Goal: Navigation & Orientation: Find specific page/section

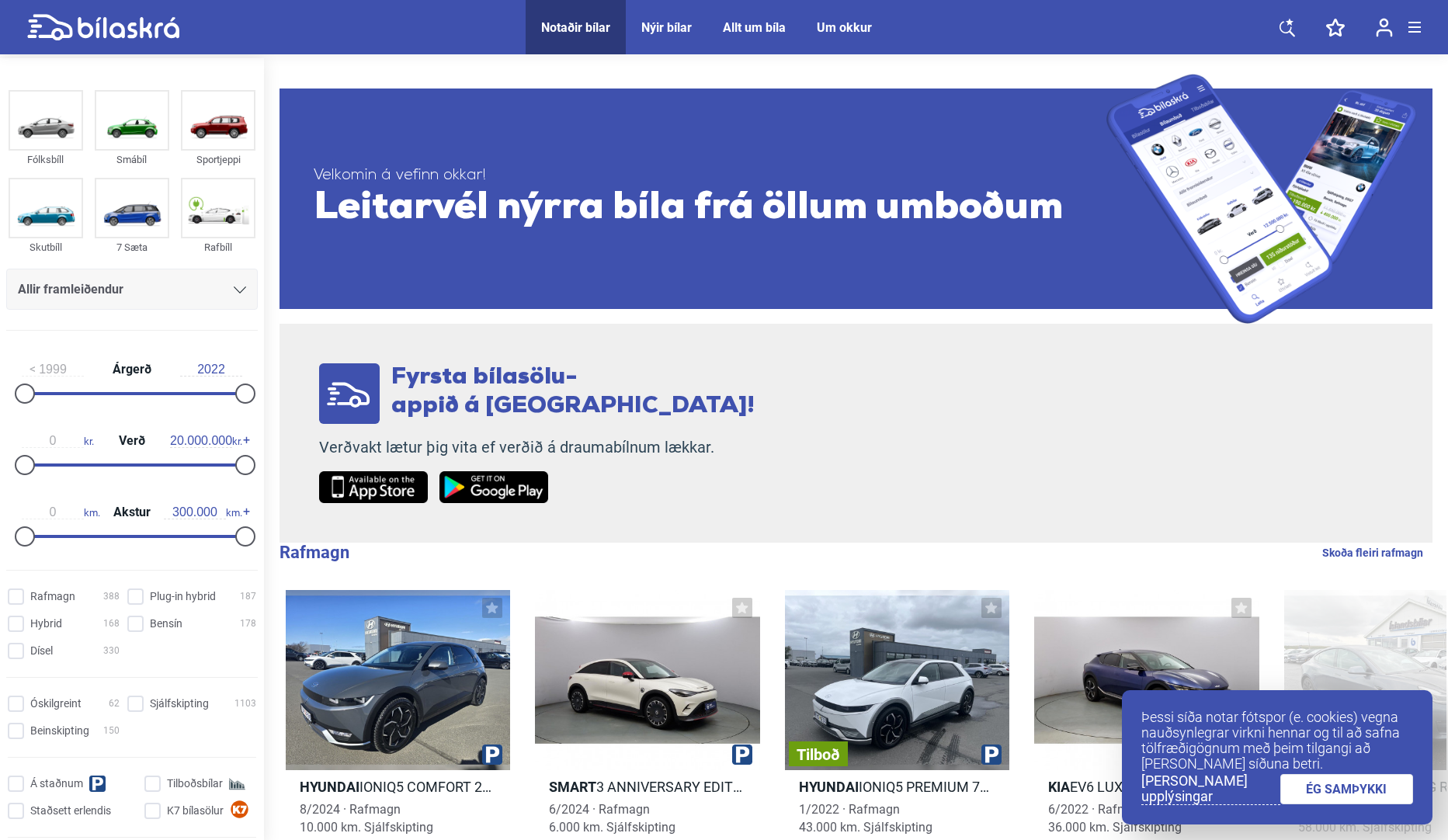
click at [1341, 785] on link "ÉG SAMÞYKKI" at bounding box center [1346, 788] width 133 height 30
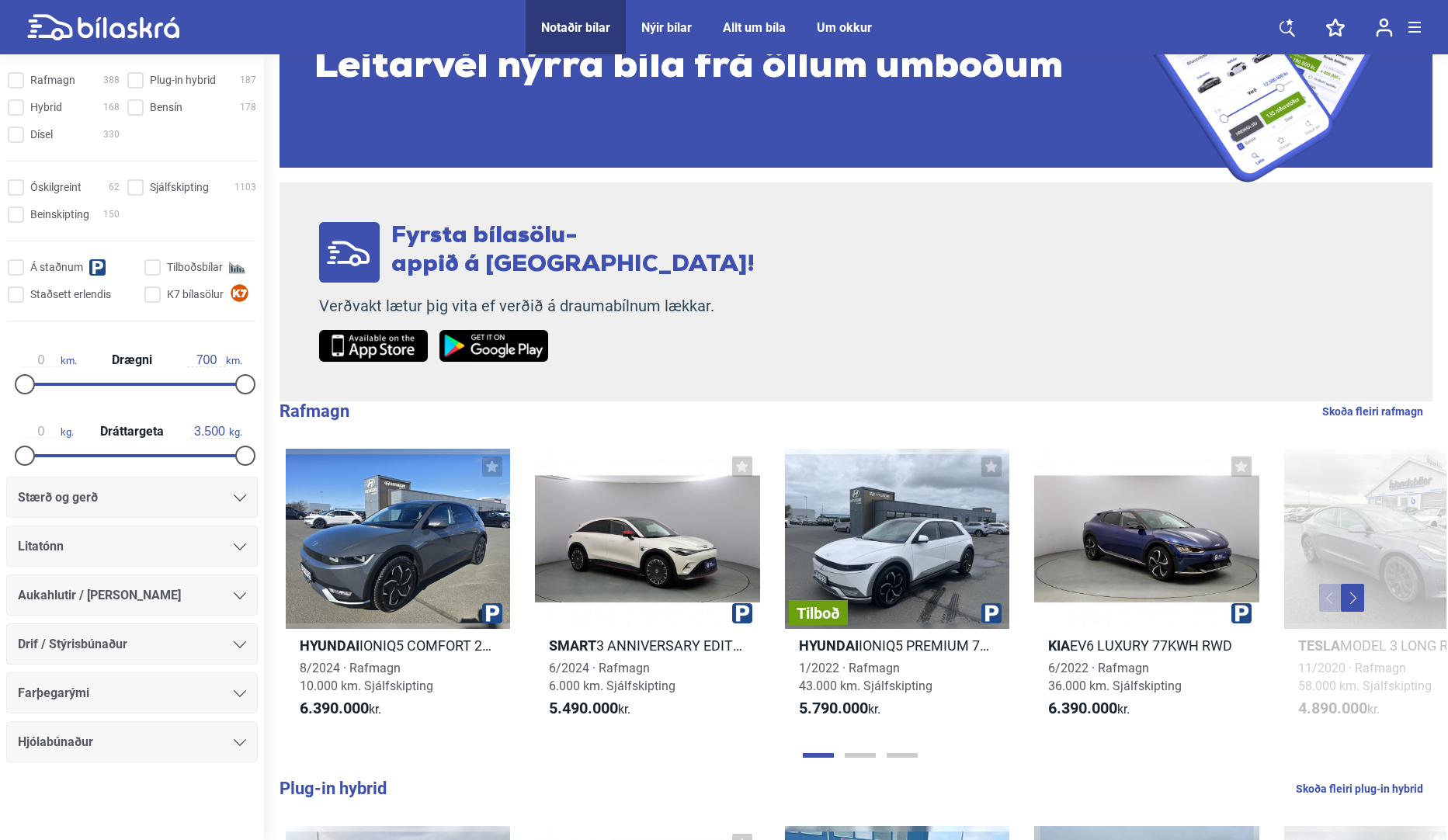
scroll to position [155, 0]
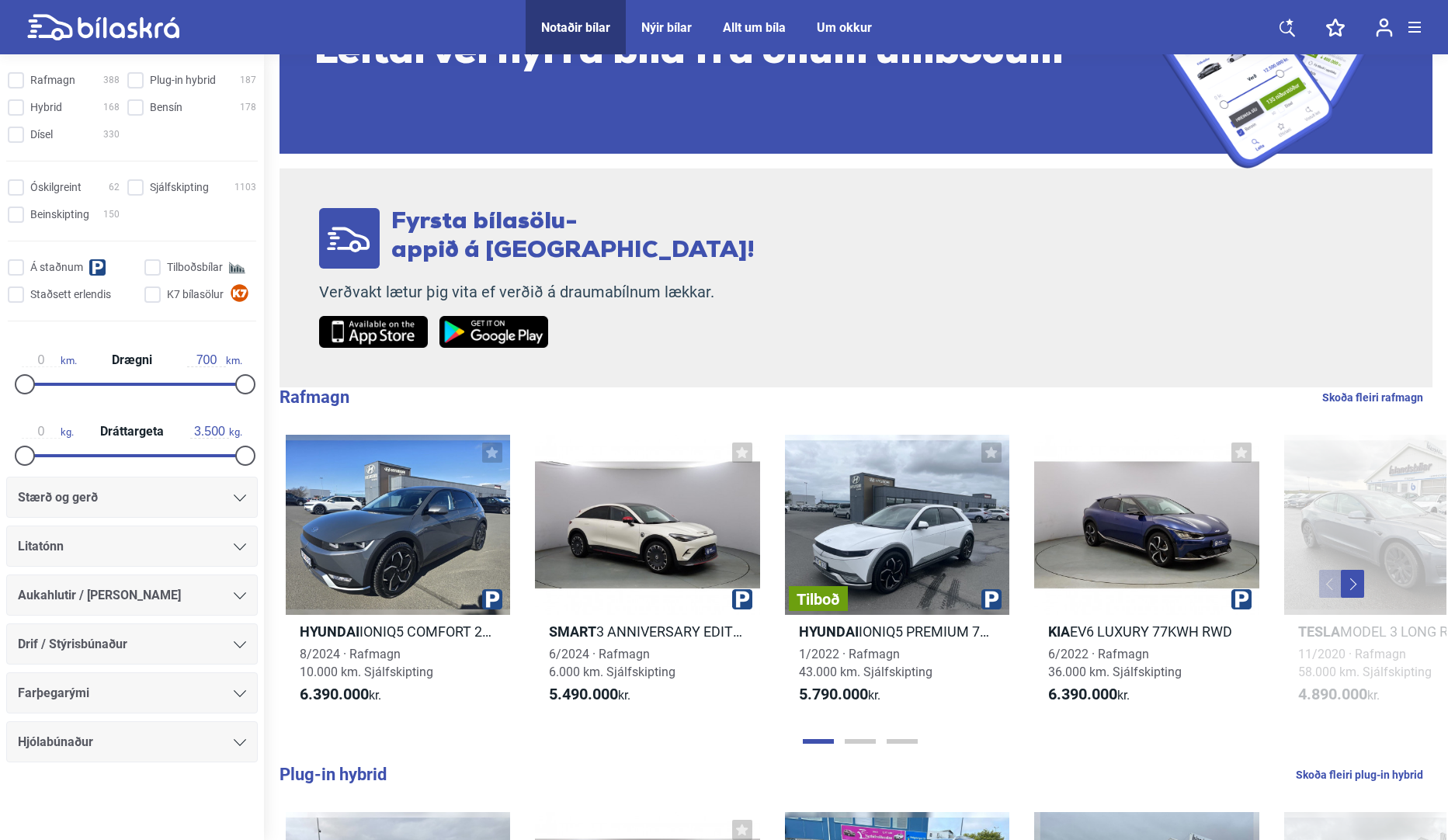
click at [122, 480] on div "Stærð og gerð" at bounding box center [132, 496] width 251 height 41
click at [156, 511] on div "Stærð og gerð" at bounding box center [132, 496] width 251 height 41
click at [234, 499] on icon at bounding box center [240, 498] width 13 height 7
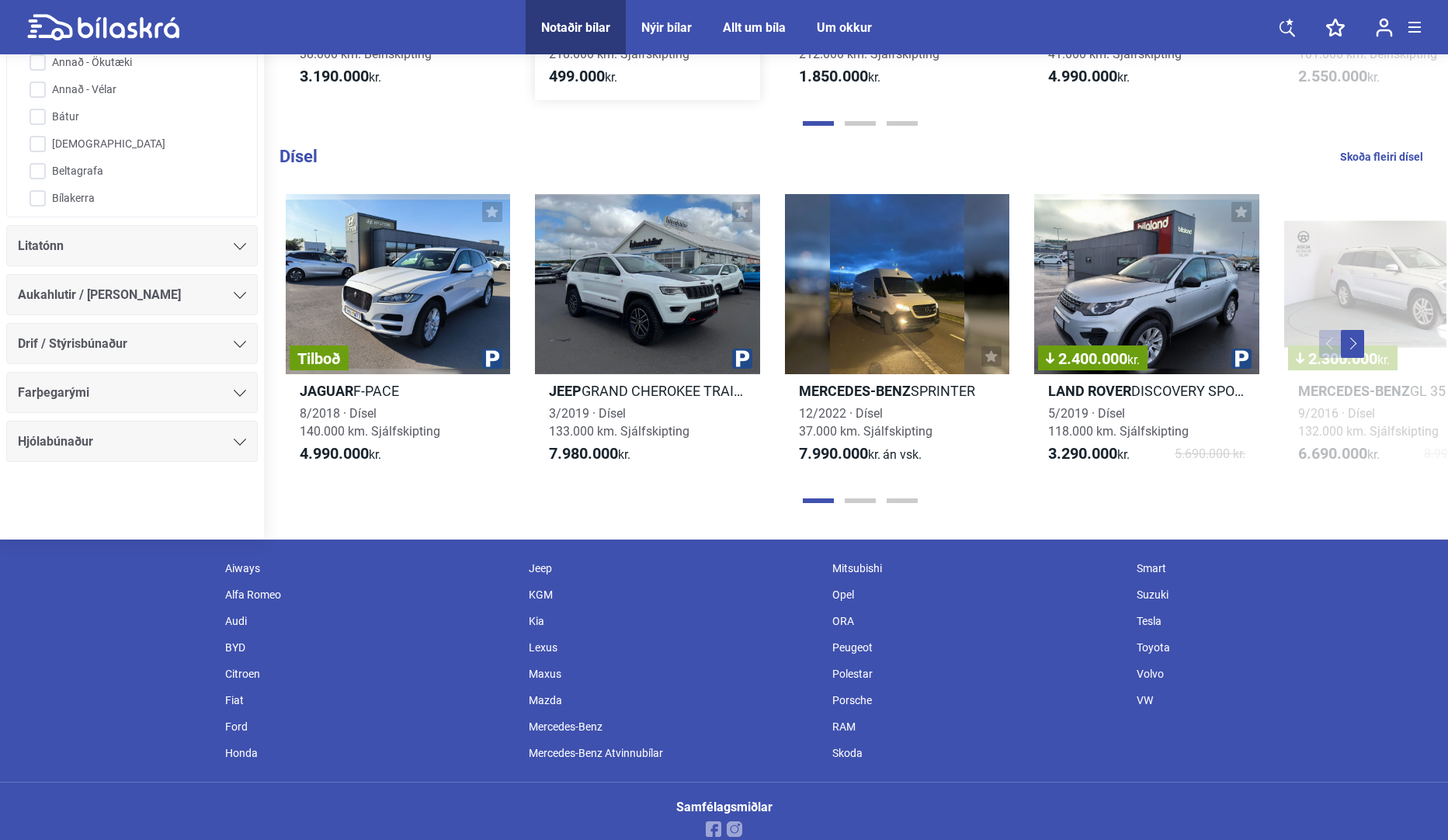
scroll to position [1922, 0]
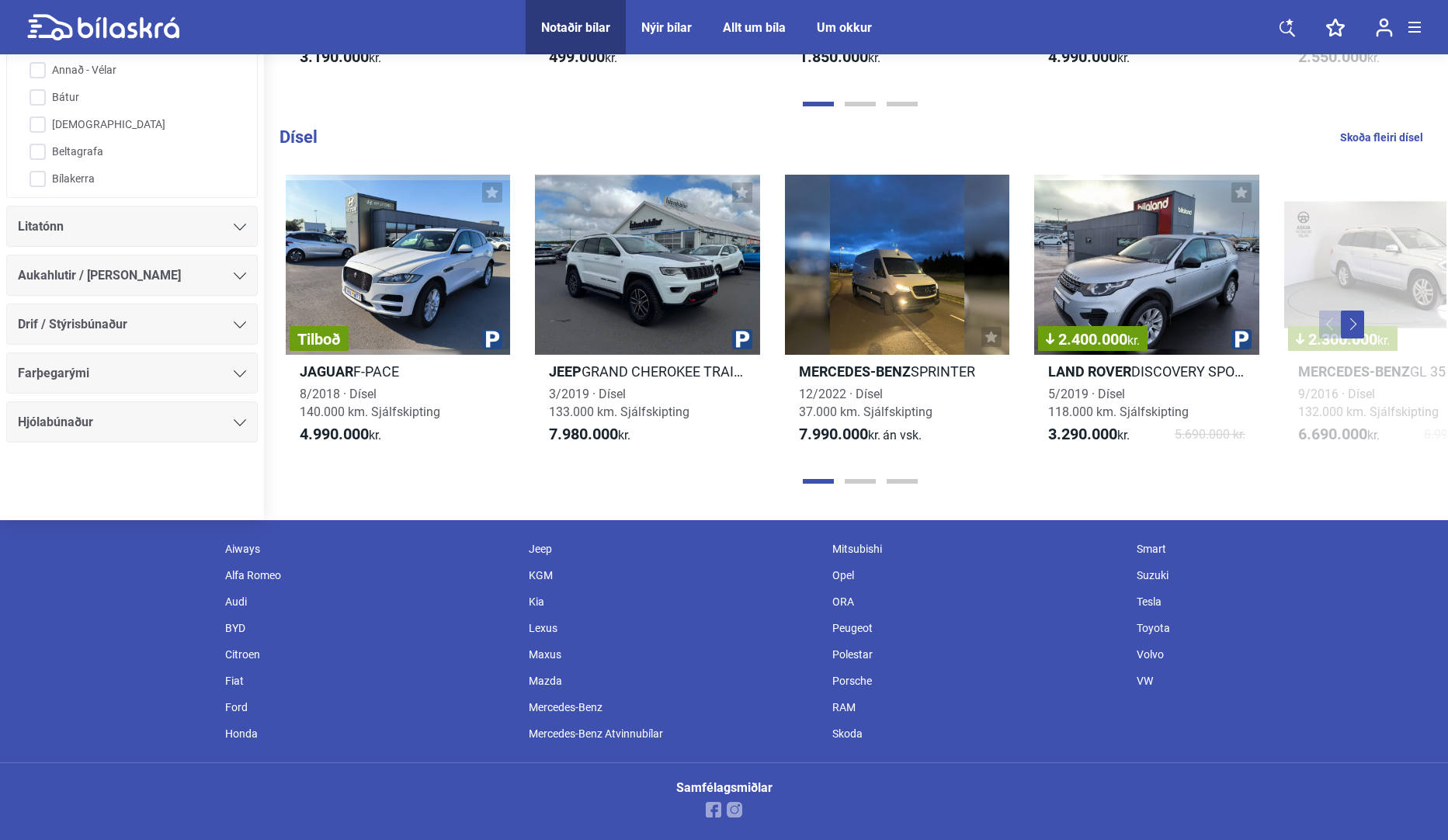
click at [868, 485] on div at bounding box center [859, 481] width 1173 height 15
click at [857, 481] on button "Page 2" at bounding box center [860, 481] width 31 height 5
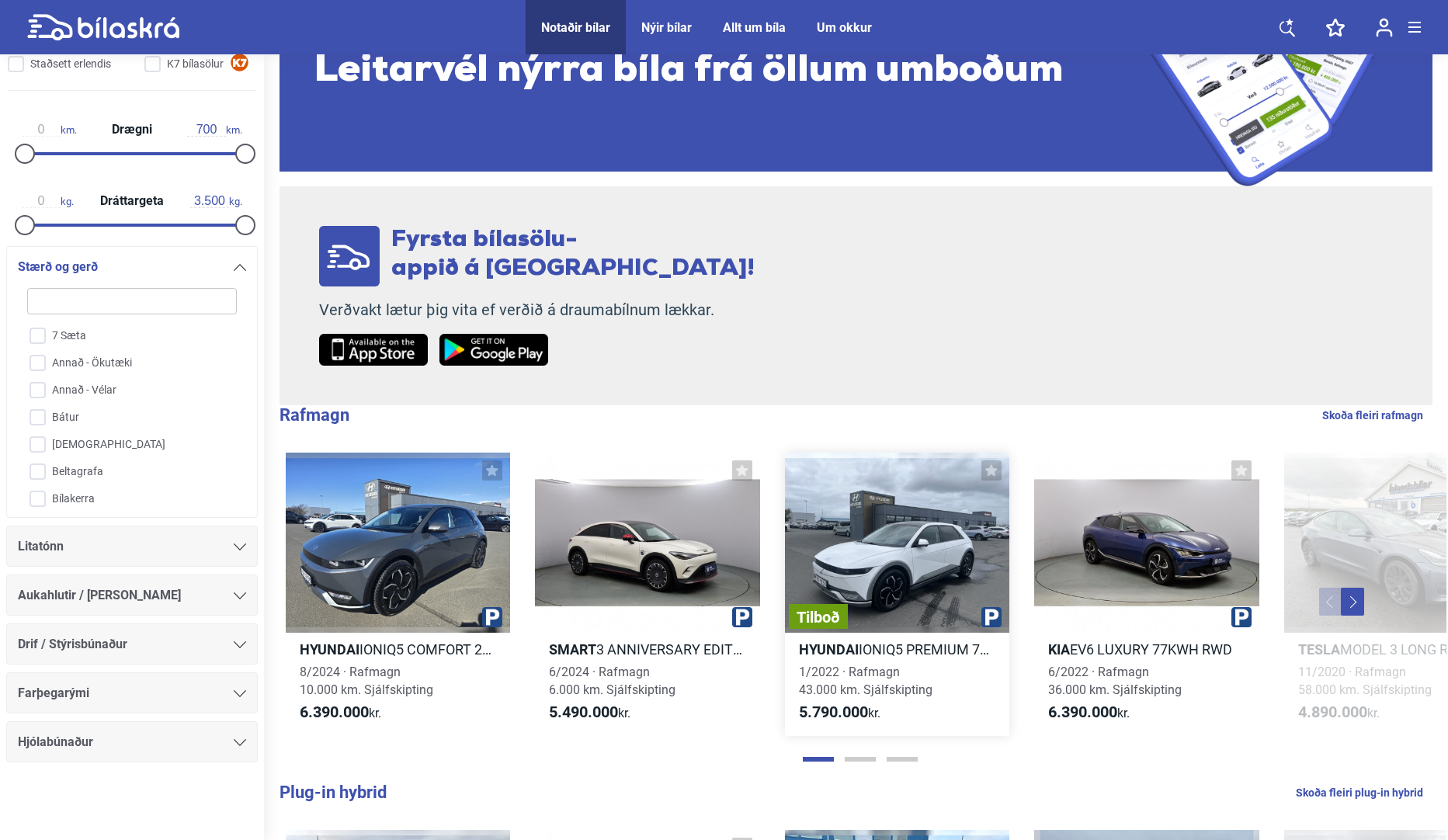
scroll to position [0, 0]
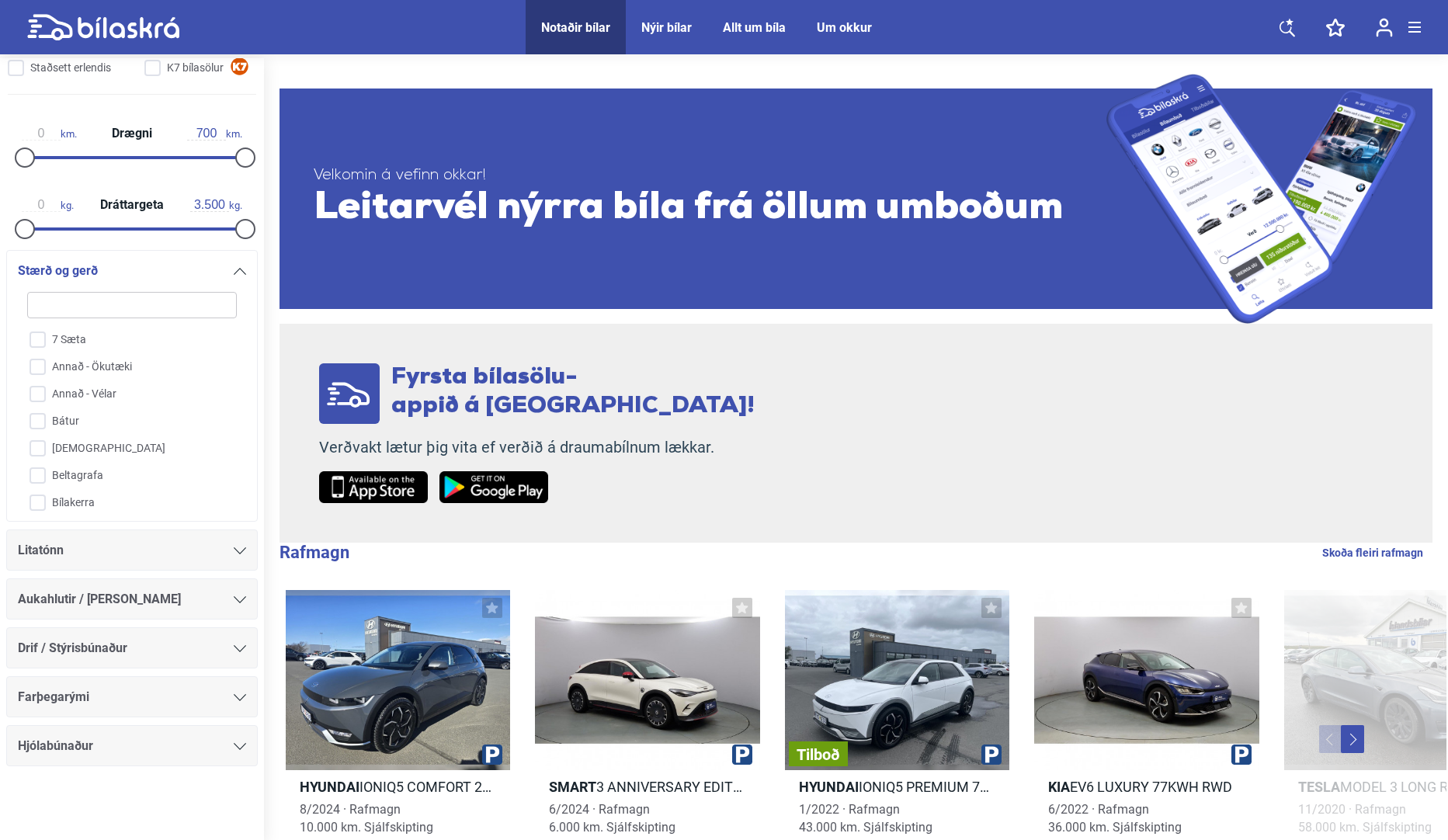
click at [1276, 32] on link at bounding box center [1287, 27] width 46 height 54
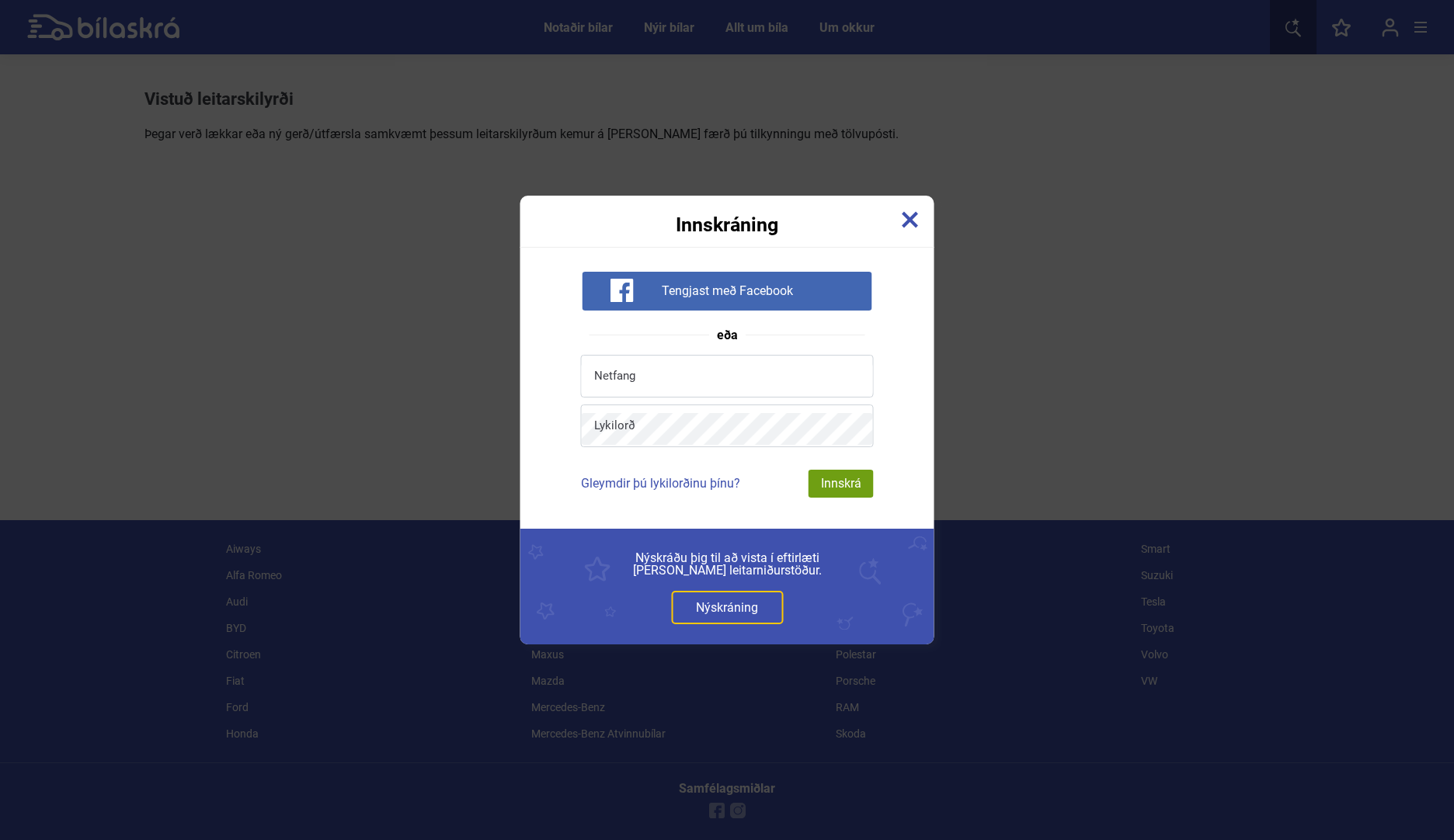
click at [914, 214] on img at bounding box center [909, 220] width 17 height 17
